Goal: Task Accomplishment & Management: Complete application form

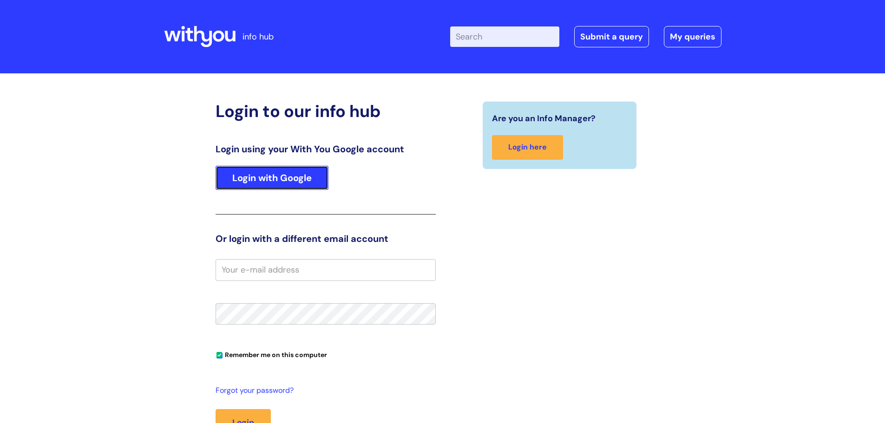
click at [283, 175] on link "Login with Google" at bounding box center [272, 178] width 113 height 24
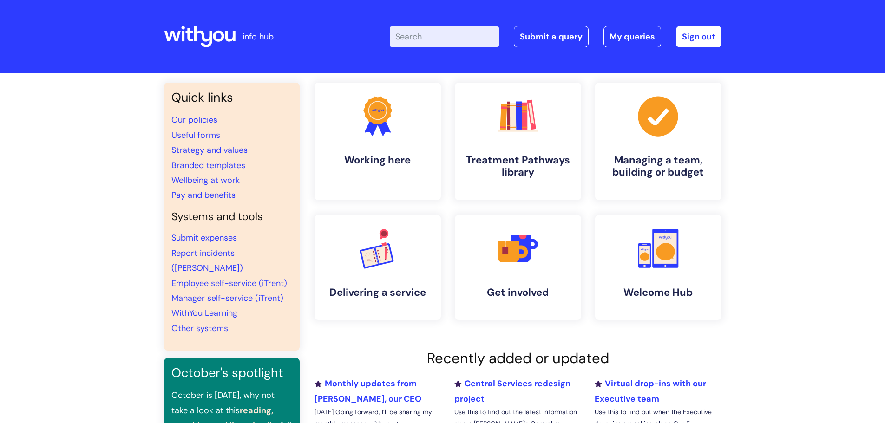
click at [462, 31] on input "Enter your search term here..." at bounding box center [444, 36] width 109 height 20
type input "diamond"
click button "Search" at bounding box center [0, 0] width 0 height 0
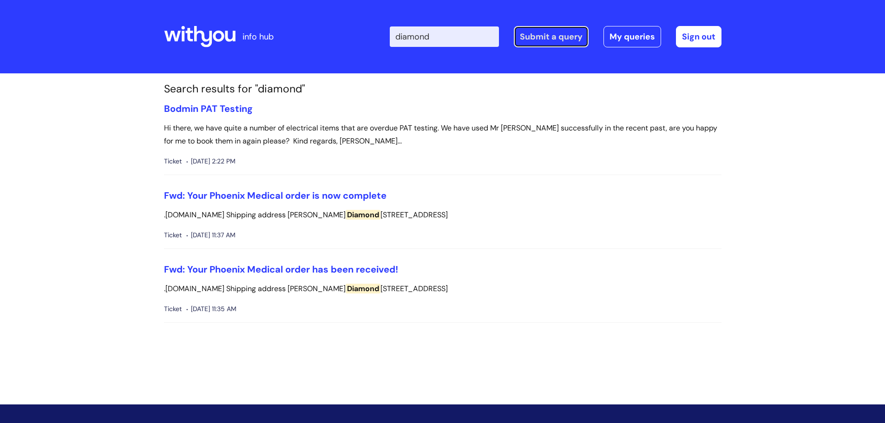
click at [572, 39] on link "Submit a query" at bounding box center [551, 36] width 75 height 21
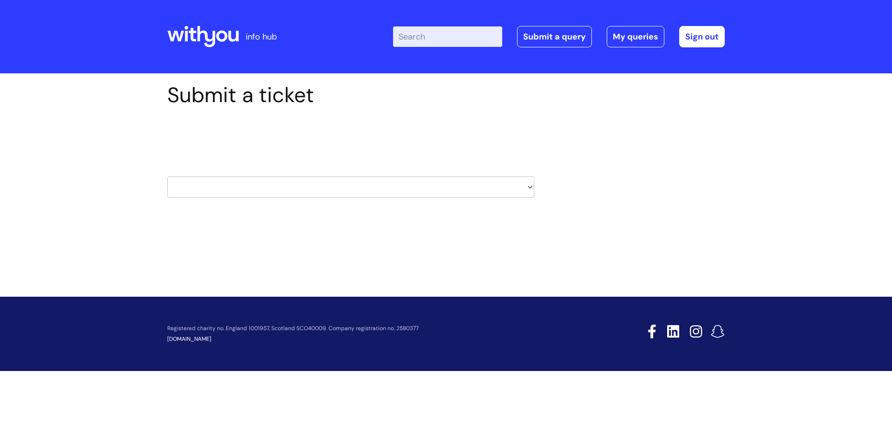
click at [291, 186] on select "HR / People IT and Support Clinical Drug Alerts Finance Accounts Data Support T…" at bounding box center [350, 187] width 367 height 21
select select "property_&_estates"
click at [167, 177] on select "HR / People IT and Support Clinical Drug Alerts Finance Accounts Data Support T…" at bounding box center [350, 187] width 367 height 21
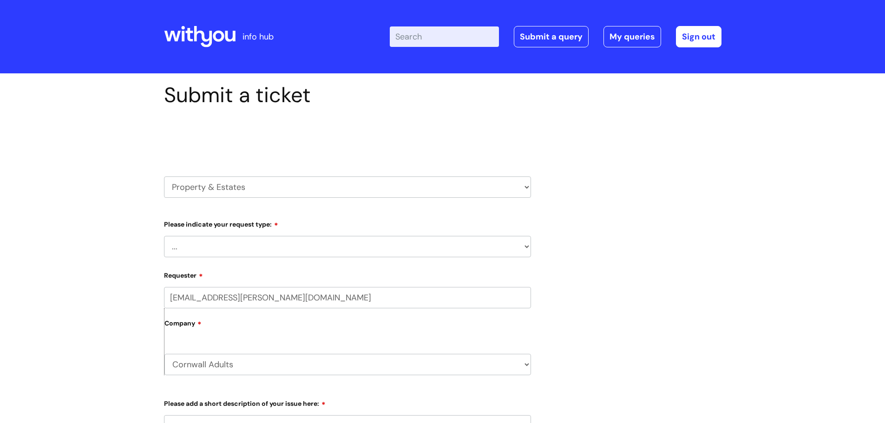
click at [235, 249] on select "... Facilities Support Lease/ Tenancy Agreements Health & Safety and Environmen…" at bounding box center [347, 246] width 367 height 21
select select "Health & Safety and Environmental"
click at [164, 236] on select "... Facilities Support Lease/ Tenancy Agreements Health & Safety and Environmen…" at bounding box center [347, 246] width 367 height 21
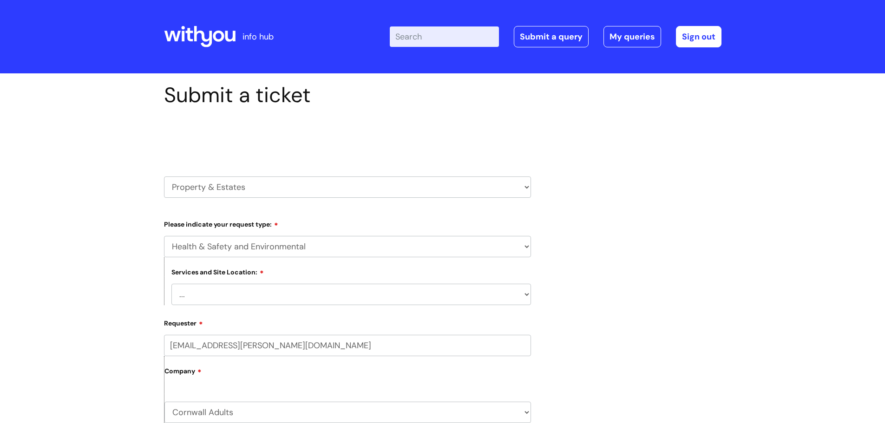
click at [268, 292] on select "... [GEOGRAPHIC_DATA] [GEOGRAPHIC_DATA] [GEOGRAPHIC_DATA] [GEOGRAPHIC_DATA] [GE…" at bounding box center [351, 294] width 360 height 21
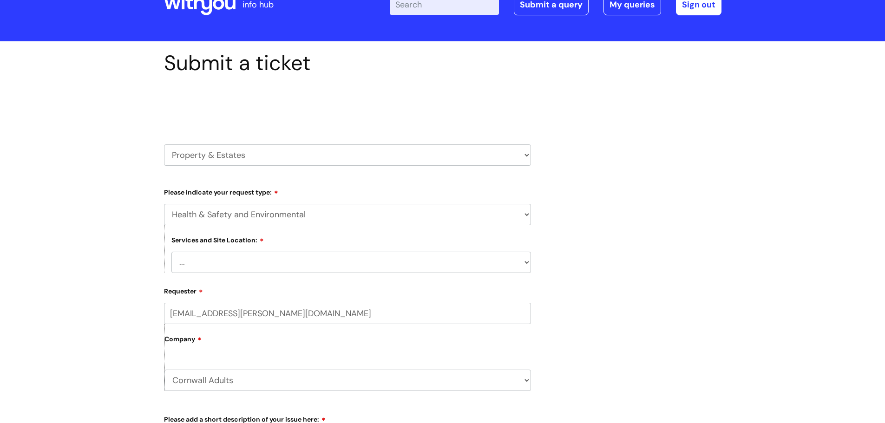
scroll to position [46, 0]
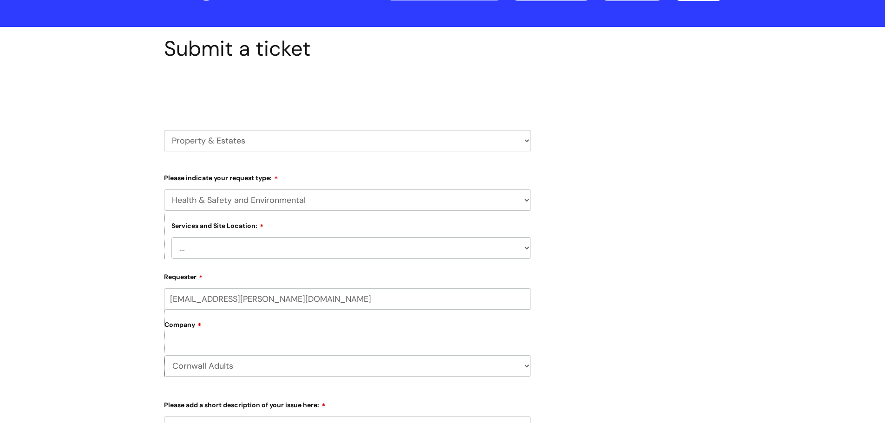
click at [274, 247] on select "... [GEOGRAPHIC_DATA] [GEOGRAPHIC_DATA] [GEOGRAPHIC_DATA] [GEOGRAPHIC_DATA] [GE…" at bounding box center [351, 247] width 360 height 21
select select "Liskeard"
click at [171, 237] on select "... [GEOGRAPHIC_DATA] [GEOGRAPHIC_DATA] [GEOGRAPHIC_DATA] [GEOGRAPHIC_DATA] [GE…" at bounding box center [351, 247] width 360 height 21
click at [650, 219] on div "Submit a ticket Select issue type HR / People IT and Support Clinical Drug Aler…" at bounding box center [442, 343] width 571 height 615
click at [650, 264] on div "Submit a ticket Select issue type HR / People IT and Support Clinical Drug Aler…" at bounding box center [442, 343] width 571 height 615
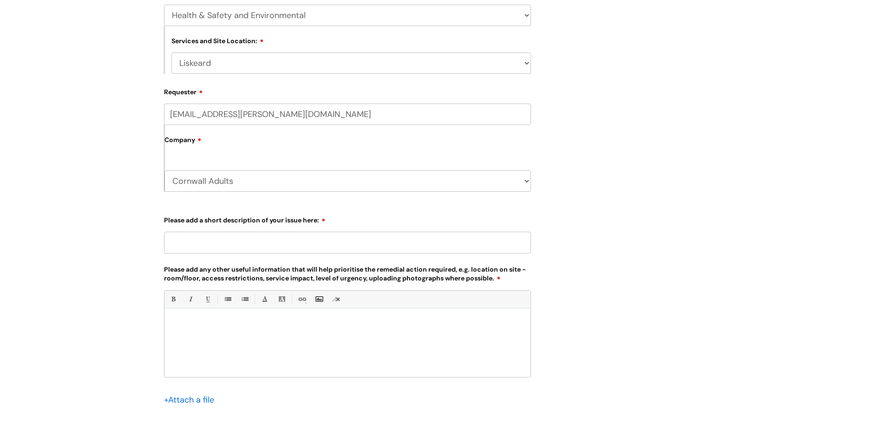
scroll to position [232, 0]
click at [266, 244] on input "Please add a short description of your issue here:" at bounding box center [347, 241] width 367 height 21
click at [186, 240] on input "Please add a short description of your issue here:" at bounding box center [347, 241] width 367 height 21
type input "Liskeard Basement"
click at [241, 328] on div at bounding box center [347, 344] width 366 height 64
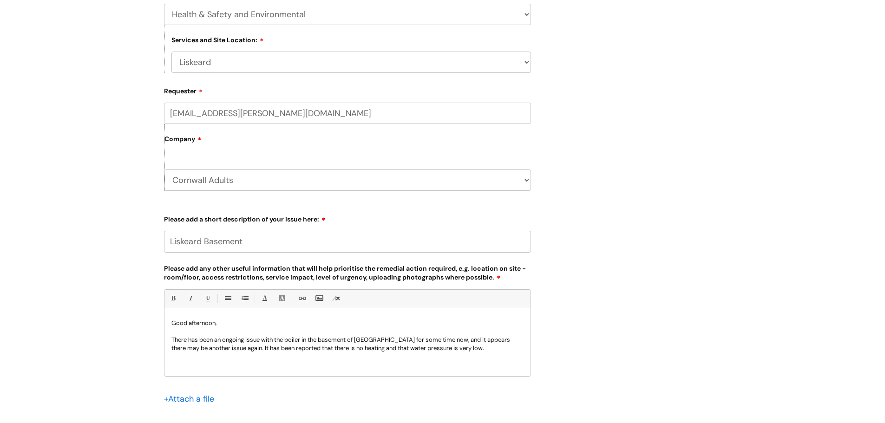
click at [490, 351] on p "There has been an ongoing issue with the boiler in the basement of [GEOGRAPHIC_…" at bounding box center [347, 344] width 352 height 17
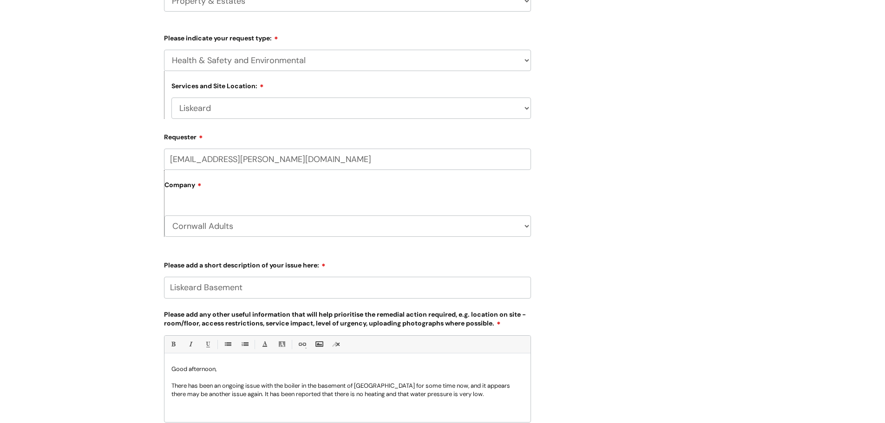
scroll to position [186, 0]
drag, startPoint x: 352, startPoint y: 397, endPoint x: 302, endPoint y: 398, distance: 50.2
click at [302, 398] on p "There has been an ongoing issue with the boiler in the basement of [GEOGRAPHIC_…" at bounding box center [347, 390] width 352 height 17
click at [498, 396] on p "There has been an ongoing issue with the boiler in the basement of [GEOGRAPHIC_…" at bounding box center [347, 390] width 352 height 17
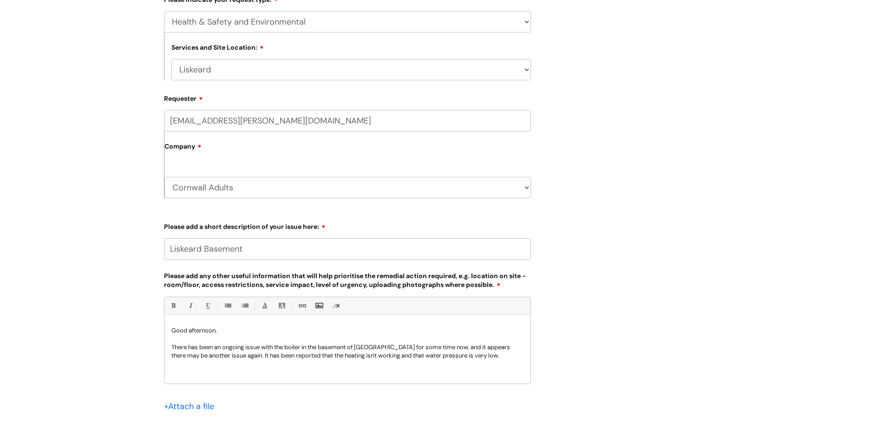
scroll to position [279, 0]
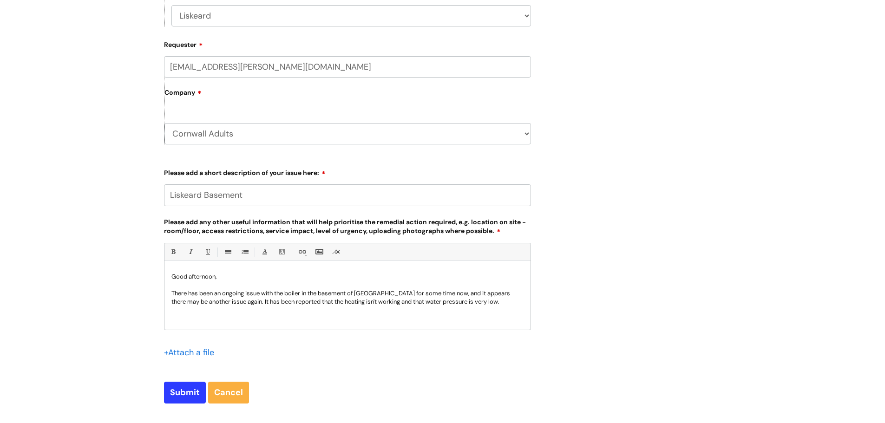
click at [494, 303] on p "There has been an ongoing issue with the boiler in the basement of [GEOGRAPHIC_…" at bounding box center [347, 297] width 352 height 17
click at [488, 319] on p "Would it be possible to send someone as soon as possible to take a look as this…" at bounding box center [347, 319] width 352 height 8
click at [488, 317] on p "Would it be possible to send someone as soon as possible to take a look as this…" at bounding box center [347, 319] width 352 height 8
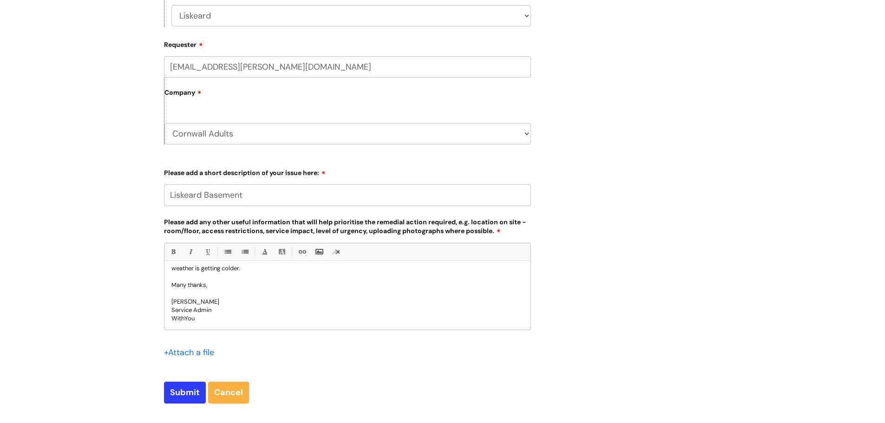
scroll to position [59, 0]
click at [597, 323] on div "Submit a ticket Select issue type HR / People IT and Support Clinical Drug Aler…" at bounding box center [442, 111] width 571 height 615
click at [186, 389] on input "Submit" at bounding box center [185, 392] width 42 height 21
type input "Please Wait..."
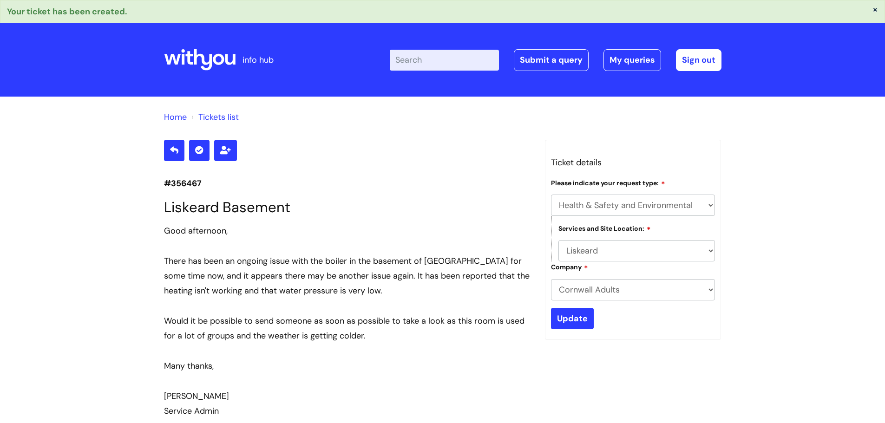
select select "Health & Safety and Environmental"
select select "Liskeard"
click at [809, 222] on div "Home Tickets list #356467 Liskeard Basement Good afternoon, There has been an o…" at bounding box center [442, 401] width 885 height 609
click at [362, 338] on div "Would it be possible to send someone as soon as possible to take a look as this…" at bounding box center [347, 329] width 367 height 30
